Goal: Transaction & Acquisition: Purchase product/service

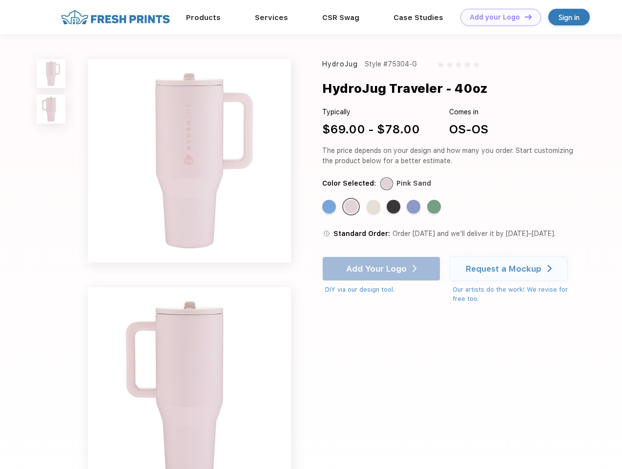
click at [497, 17] on link "Add your Logo Design Tool" at bounding box center [500, 17] width 81 height 17
click at [0, 0] on div "Design Tool" at bounding box center [0, 0] width 0 height 0
click at [524, 17] on link "Add your Logo Design Tool" at bounding box center [500, 17] width 81 height 17
click at [51, 73] on img at bounding box center [51, 73] width 29 height 29
click at [51, 109] on img at bounding box center [51, 109] width 29 height 29
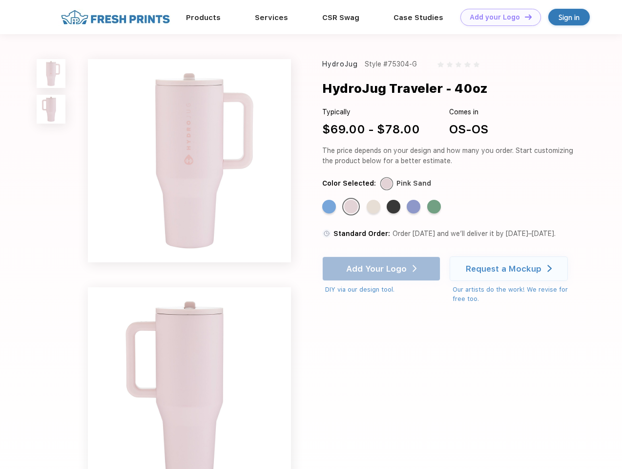
click at [330, 207] on div "Standard Color" at bounding box center [329, 207] width 14 height 14
click at [352, 207] on div "Standard Color" at bounding box center [351, 207] width 14 height 14
click at [374, 207] on div "Standard Color" at bounding box center [374, 207] width 14 height 14
click at [394, 207] on div "Standard Color" at bounding box center [394, 207] width 14 height 14
click at [414, 207] on div "Standard Color" at bounding box center [414, 207] width 14 height 14
